Goal: Use online tool/utility: Utilize a website feature to perform a specific function

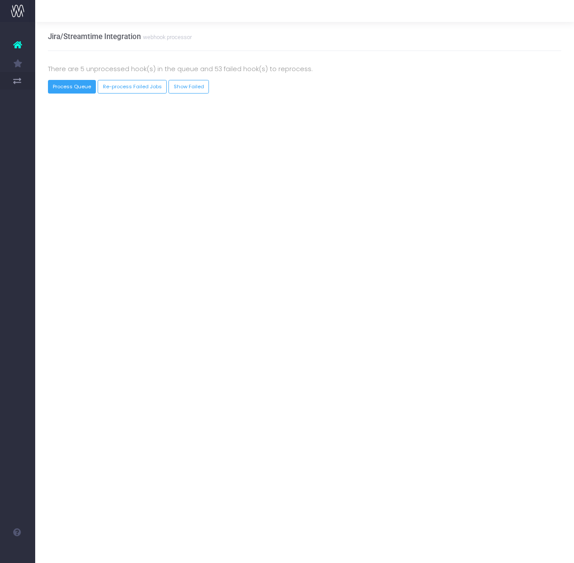
click at [65, 87] on button "Process Queue" at bounding box center [72, 87] width 48 height 14
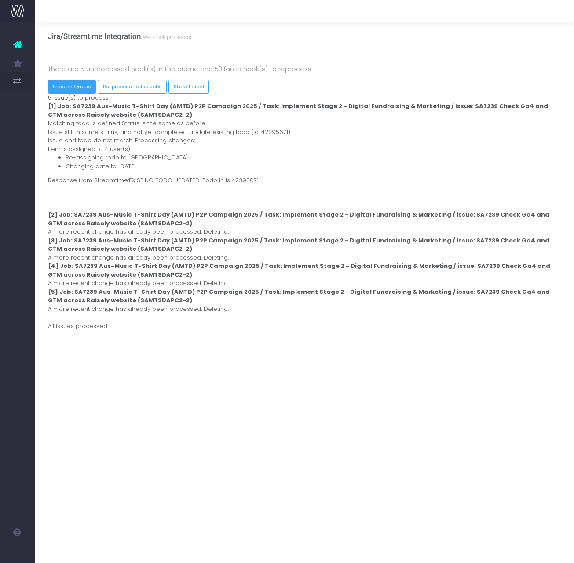
click at [69, 84] on button "Process Queue" at bounding box center [72, 87] width 48 height 14
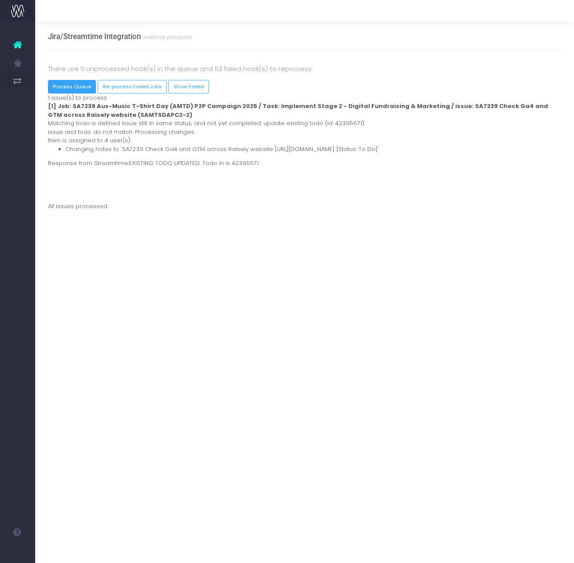
click at [77, 84] on button "Process Queue" at bounding box center [72, 87] width 48 height 14
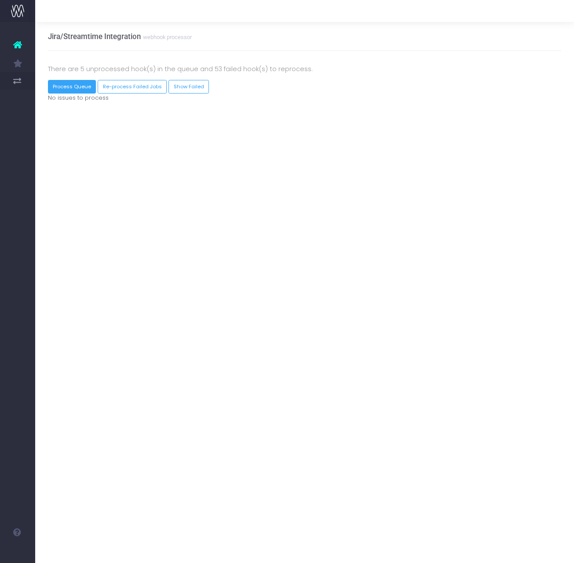
click at [76, 85] on button "Process Queue" at bounding box center [72, 87] width 48 height 14
click at [79, 87] on button "Process Queue" at bounding box center [72, 87] width 48 height 14
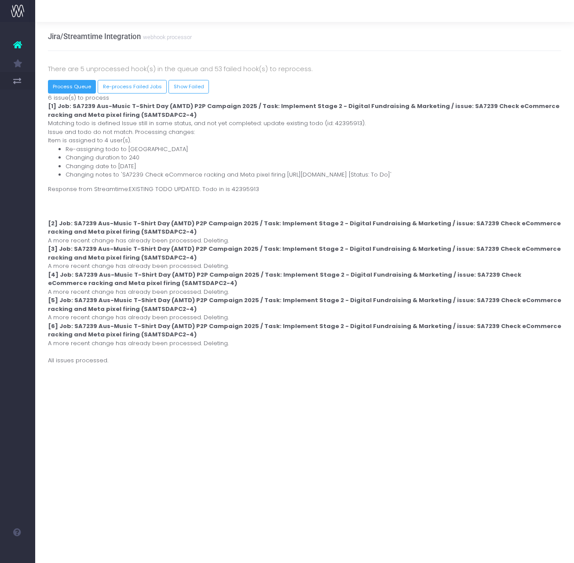
click at [91, 85] on button "Process Queue" at bounding box center [72, 87] width 48 height 14
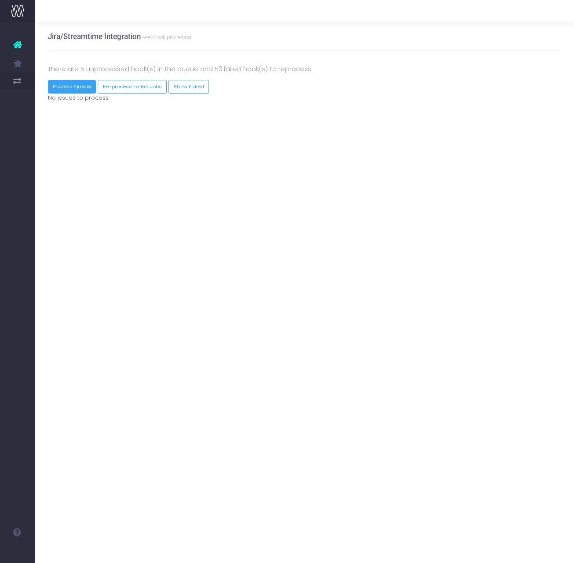
click at [82, 91] on button "Process Queue" at bounding box center [72, 87] width 48 height 14
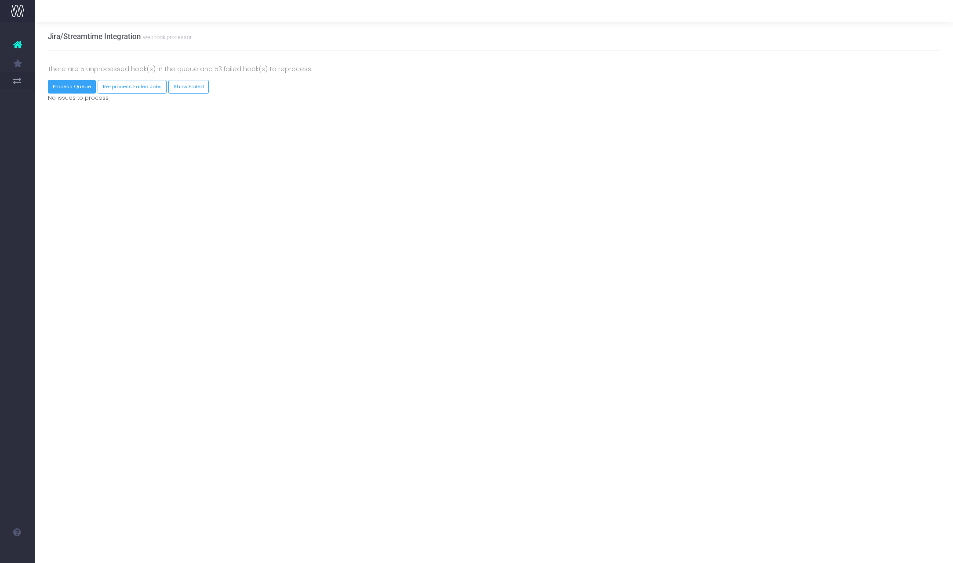
click at [77, 83] on button "Process Queue" at bounding box center [72, 87] width 48 height 14
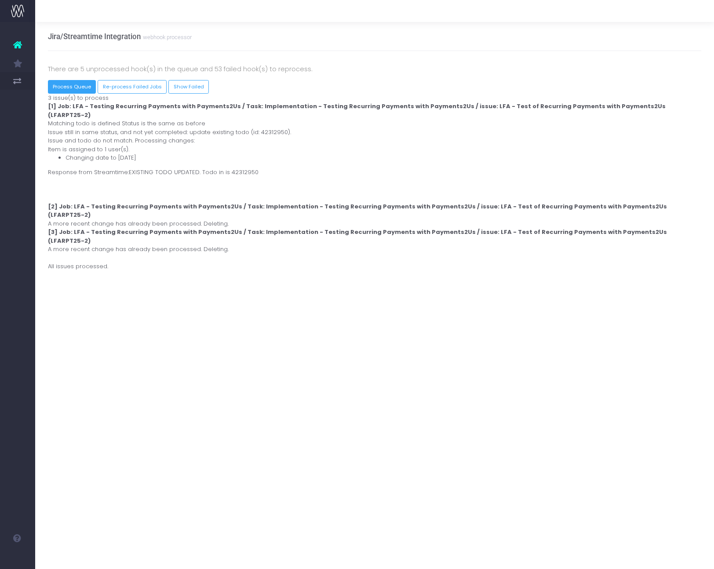
click at [80, 86] on button "Process Queue" at bounding box center [72, 87] width 48 height 14
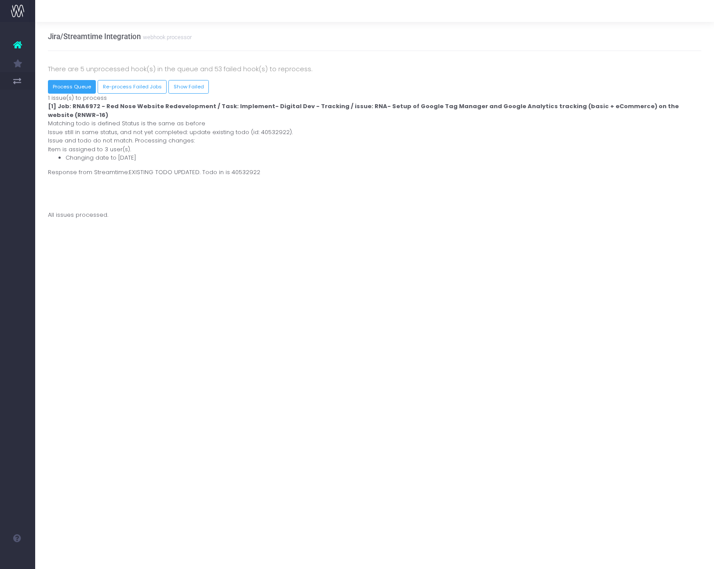
click at [80, 85] on button "Process Queue" at bounding box center [72, 87] width 48 height 14
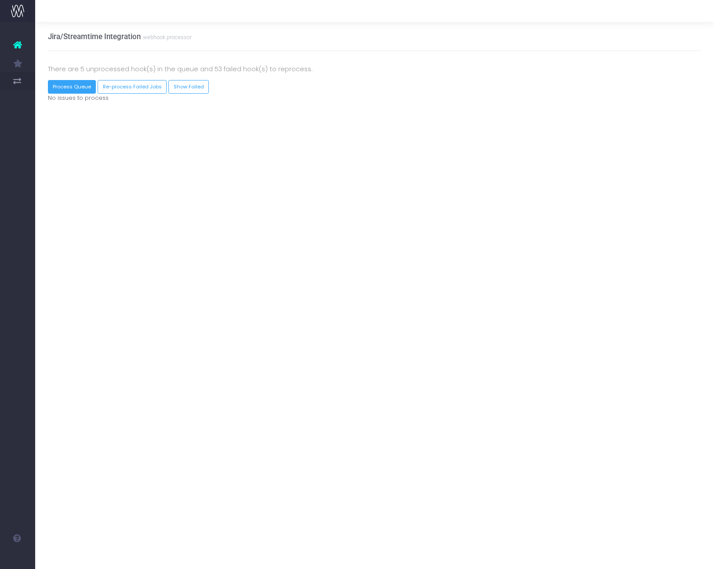
click at [77, 87] on button "Process Queue" at bounding box center [72, 87] width 48 height 14
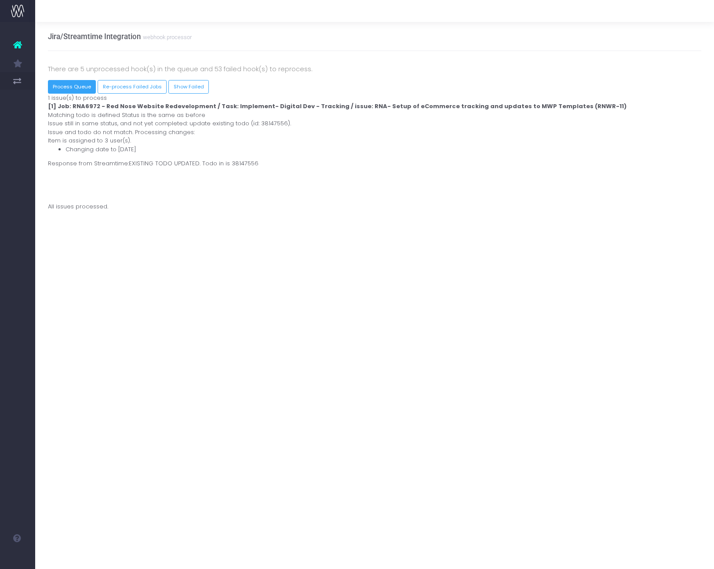
click at [81, 89] on button "Process Queue" at bounding box center [72, 87] width 48 height 14
click at [86, 85] on button "Process Queue" at bounding box center [72, 87] width 48 height 14
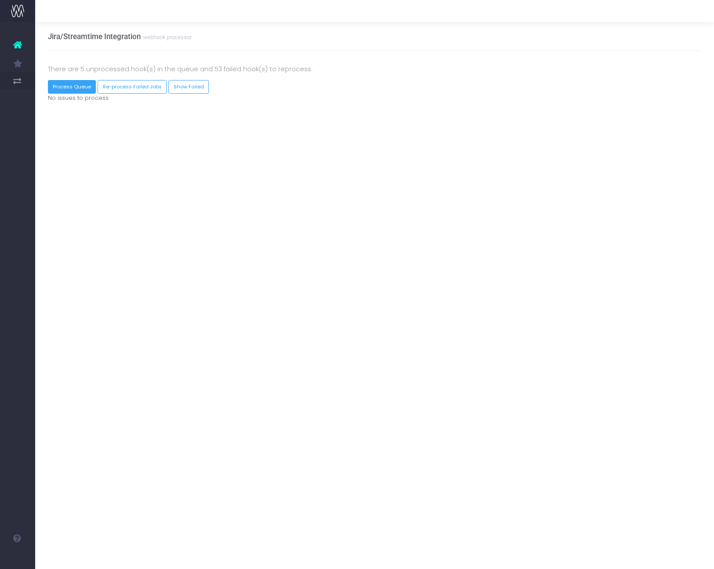
click at [80, 87] on button "Process Queue" at bounding box center [72, 87] width 48 height 14
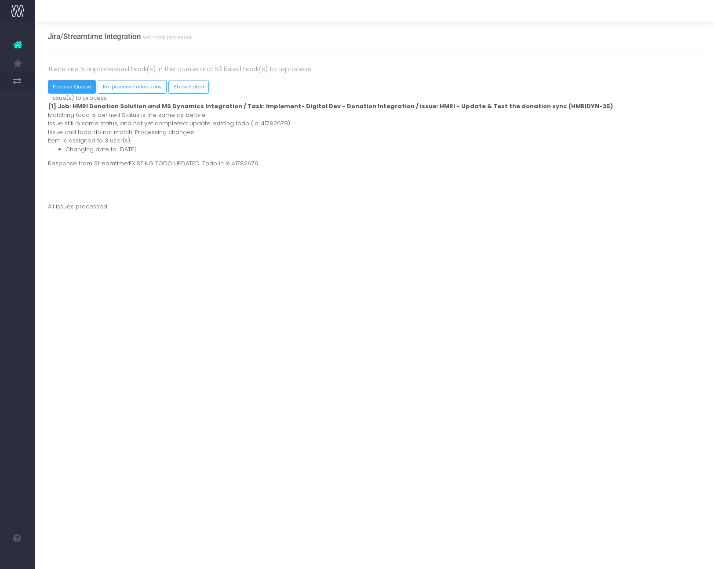
click at [59, 91] on button "Process Queue" at bounding box center [72, 87] width 48 height 14
click at [81, 84] on button "Process Queue" at bounding box center [72, 87] width 48 height 14
click at [75, 87] on button "Process Queue" at bounding box center [72, 87] width 48 height 14
click at [80, 92] on button "Process Queue" at bounding box center [72, 87] width 48 height 14
click at [78, 91] on button "Process Queue" at bounding box center [72, 87] width 48 height 14
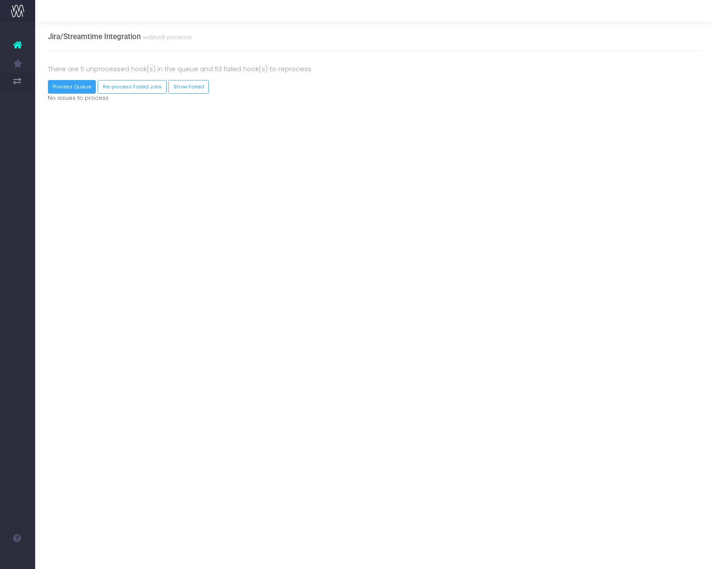
click at [63, 85] on button "Process Queue" at bounding box center [72, 87] width 48 height 14
click at [79, 83] on button "Process Queue" at bounding box center [72, 87] width 48 height 14
click at [67, 86] on button "Process Queue" at bounding box center [72, 87] width 48 height 14
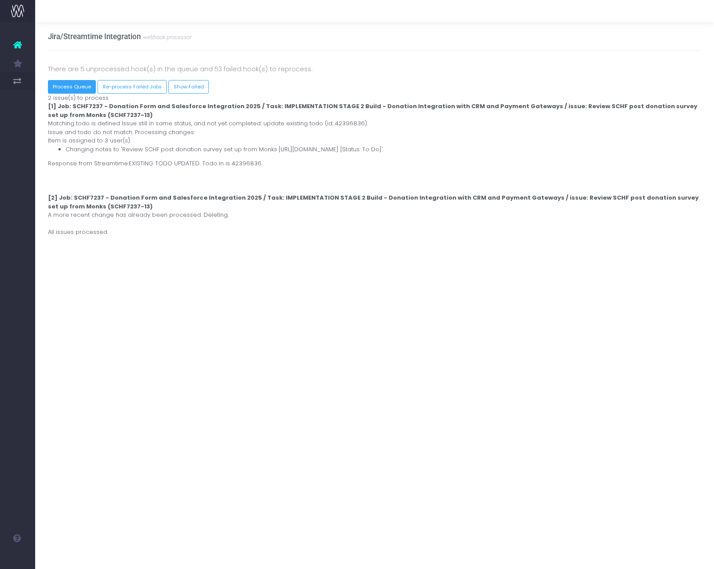
click at [74, 88] on button "Process Queue" at bounding box center [72, 87] width 48 height 14
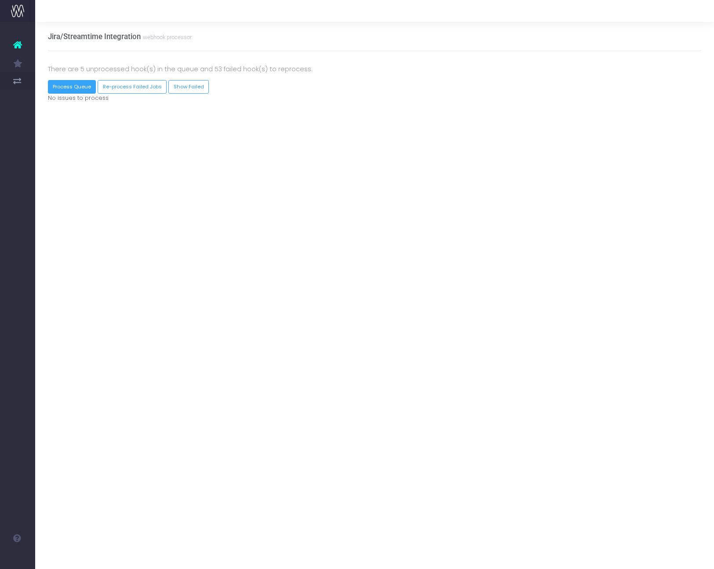
click at [74, 84] on button "Process Queue" at bounding box center [72, 87] width 48 height 14
click at [67, 91] on button "Process Queue" at bounding box center [72, 87] width 48 height 14
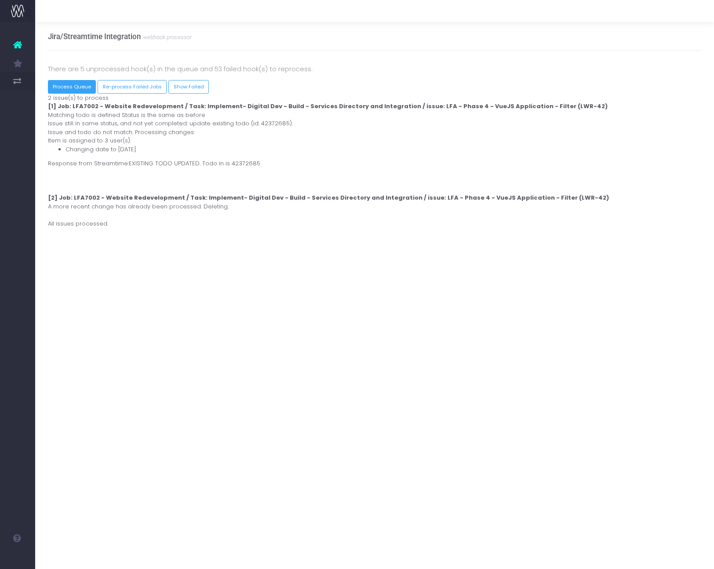
click at [63, 84] on button "Process Queue" at bounding box center [72, 87] width 48 height 14
